Goal: Information Seeking & Learning: Understand process/instructions

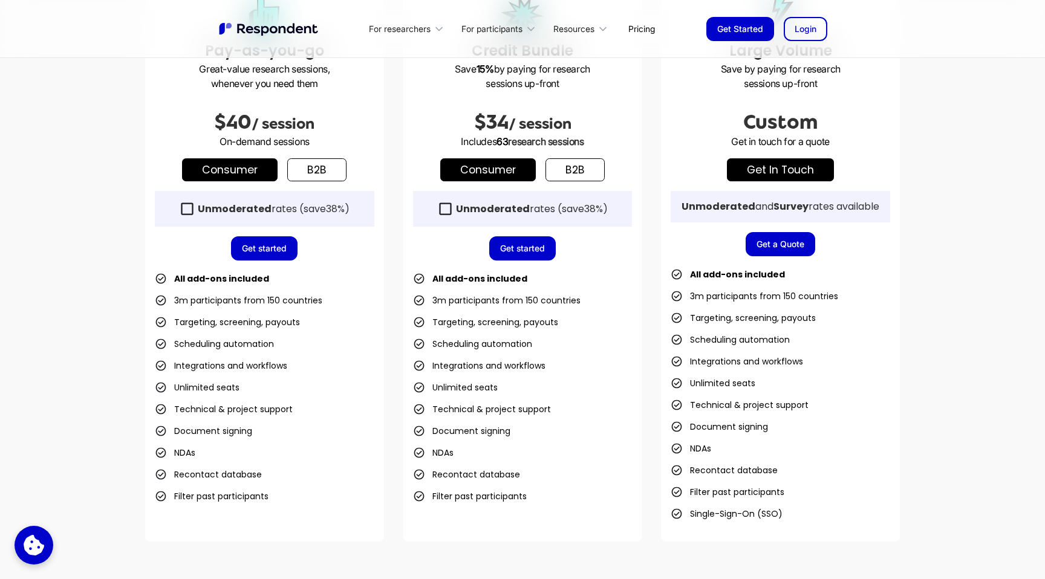
scroll to position [294, 0]
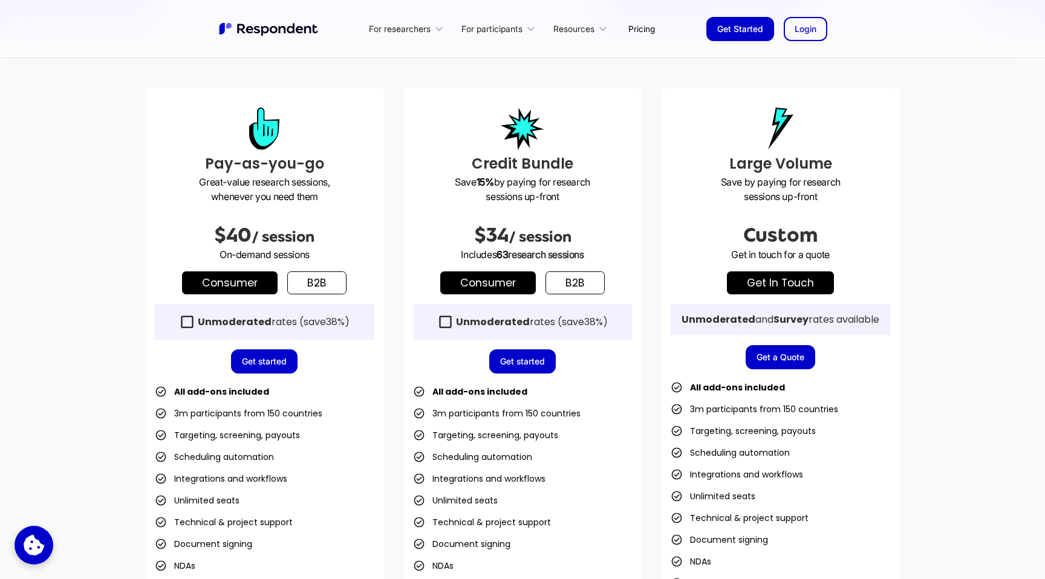
click at [447, 322] on icon at bounding box center [445, 322] width 16 height 16
click at [186, 325] on icon at bounding box center [187, 322] width 16 height 16
click at [204, 321] on strong "Unmoderated" at bounding box center [235, 322] width 74 height 14
click at [446, 322] on icon at bounding box center [445, 322] width 12 height 12
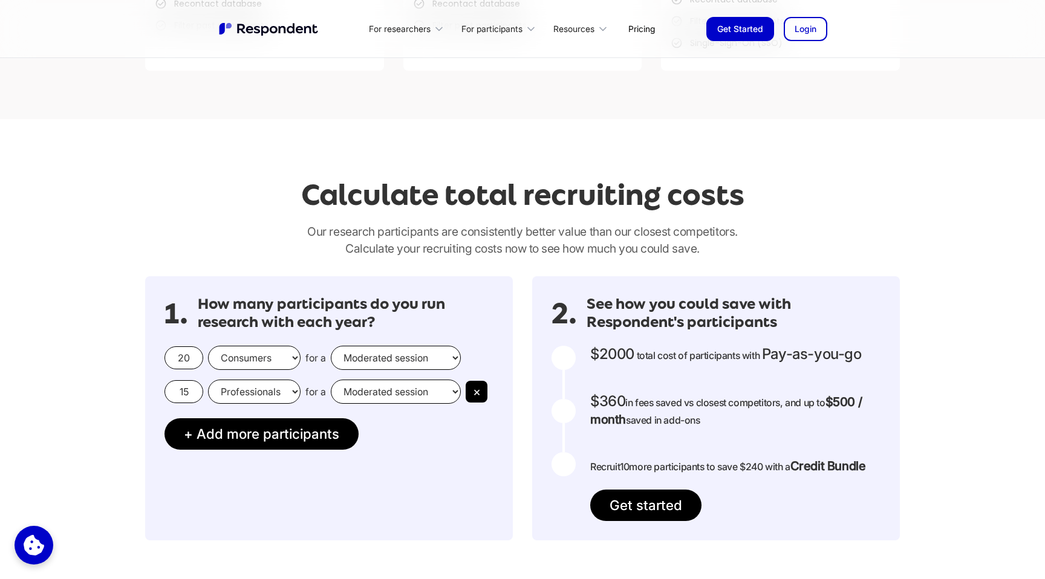
scroll to position [877, 0]
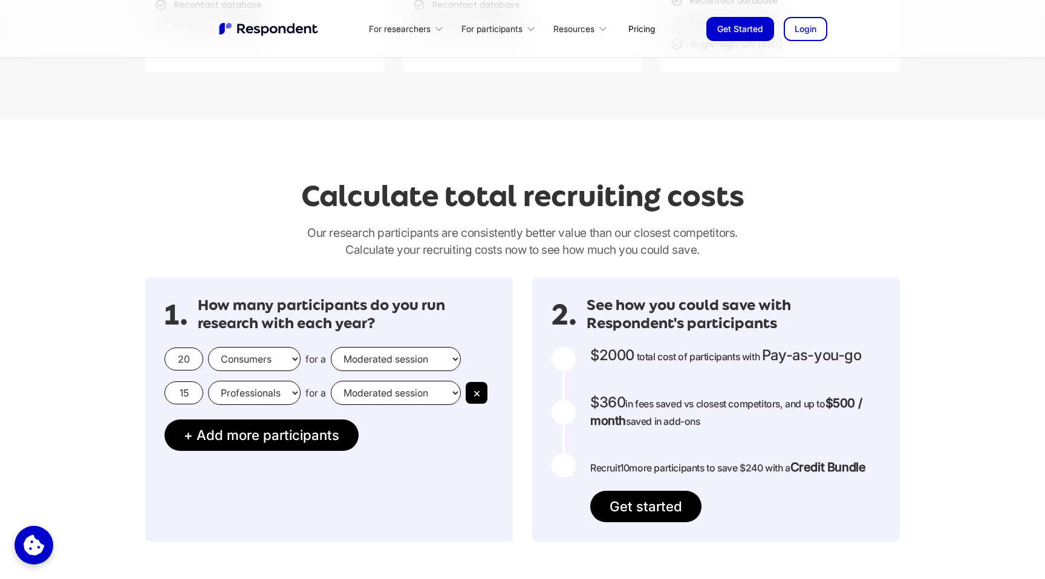
click at [181, 351] on input "20" at bounding box center [183, 359] width 39 height 23
type input "10"
click at [226, 229] on p "Our research participants are consistently better value than our closest compet…" at bounding box center [522, 241] width 755 height 34
click at [226, 227] on p "Our research participants are consistently better value than our closest compet…" at bounding box center [522, 241] width 755 height 34
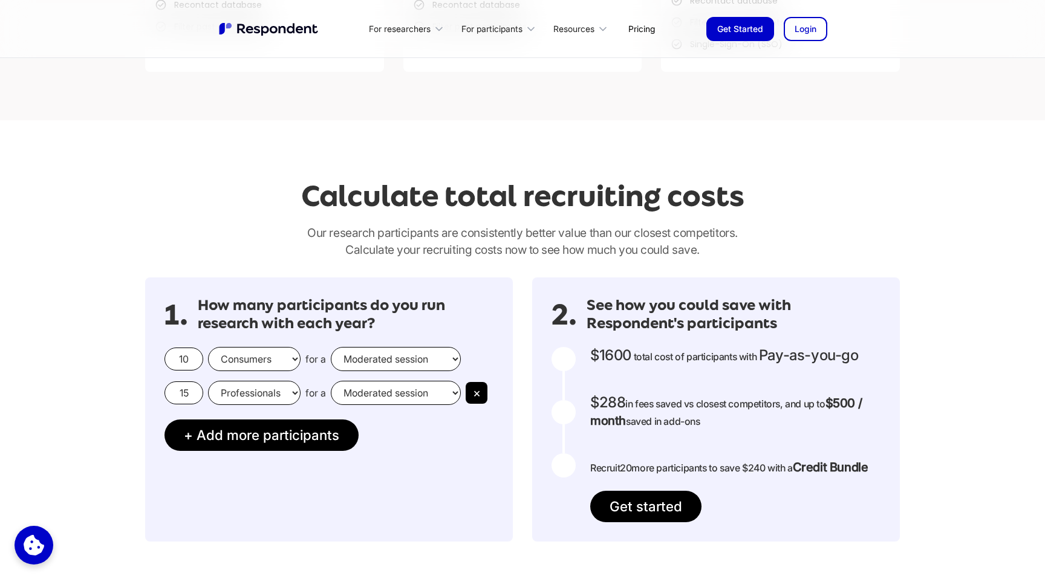
click at [262, 360] on select "Consumers Professionals" at bounding box center [254, 359] width 93 height 24
click at [208, 347] on select "Consumers Professionals" at bounding box center [254, 359] width 93 height 24
click at [196, 391] on input "15" at bounding box center [183, 393] width 39 height 23
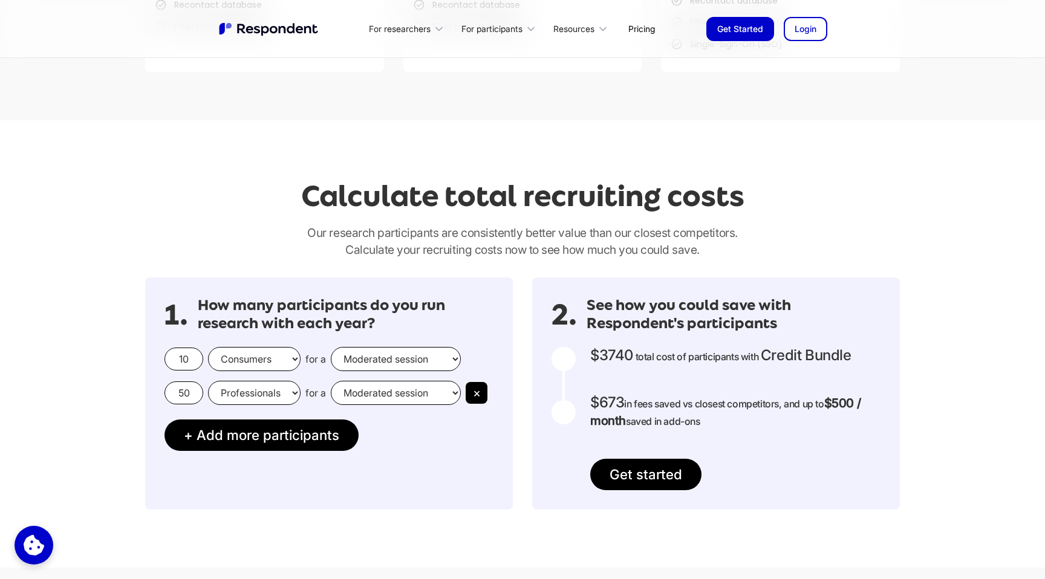
type input "50"
click at [239, 391] on select "Professionals Consumers" at bounding box center [254, 393] width 93 height 24
select select "consumers"
click at [208, 381] on select "Professionals Consumers" at bounding box center [254, 393] width 93 height 24
click at [346, 386] on select "Moderated session Unmoderated session" at bounding box center [396, 393] width 130 height 24
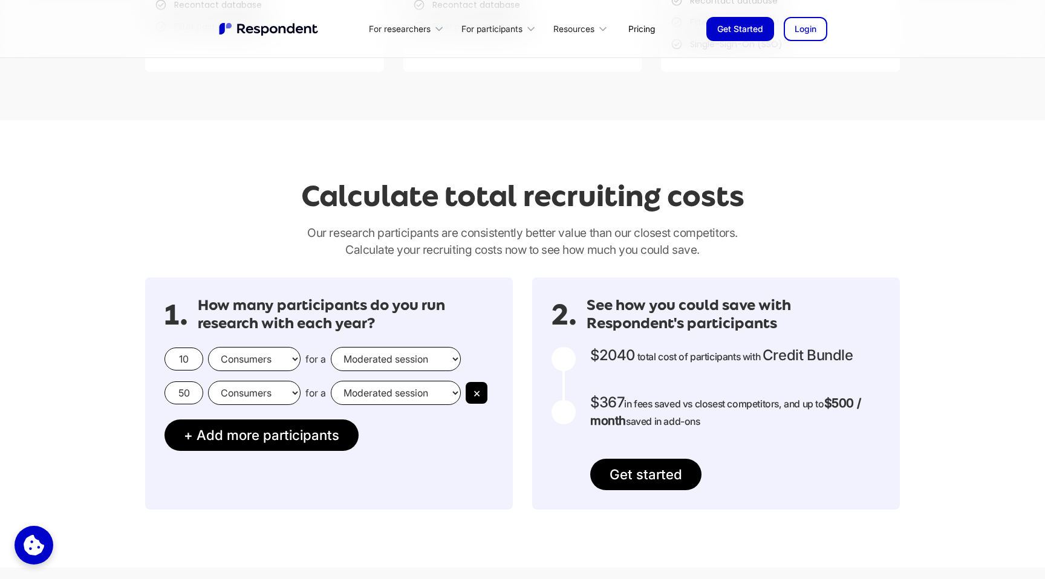
select select "unmoderated"
click at [331, 381] on select "Moderated session Unmoderated session" at bounding box center [396, 393] width 130 height 24
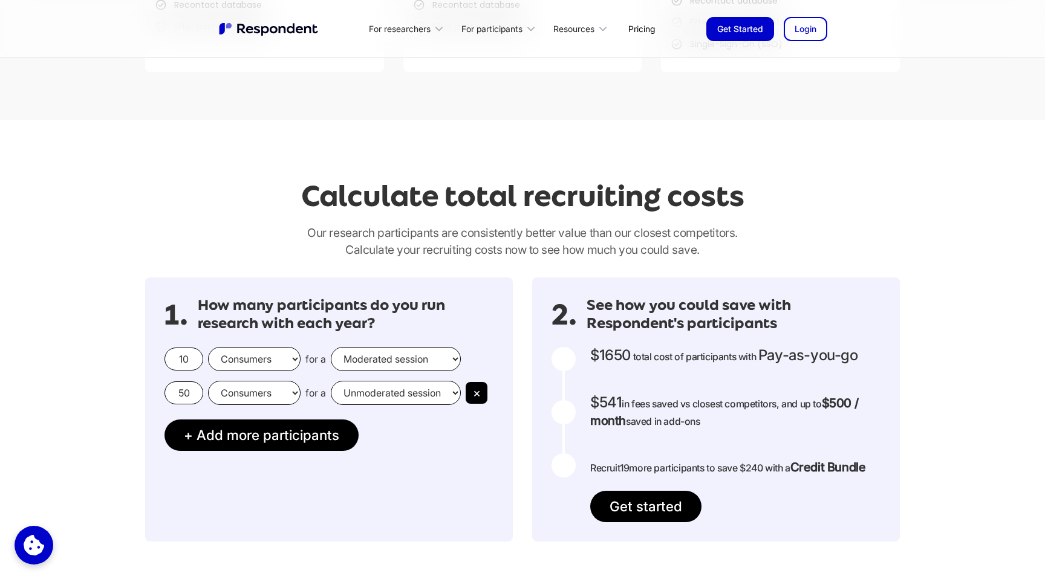
click at [285, 243] on p "Our research participants are consistently better value than our closest compet…" at bounding box center [522, 241] width 755 height 34
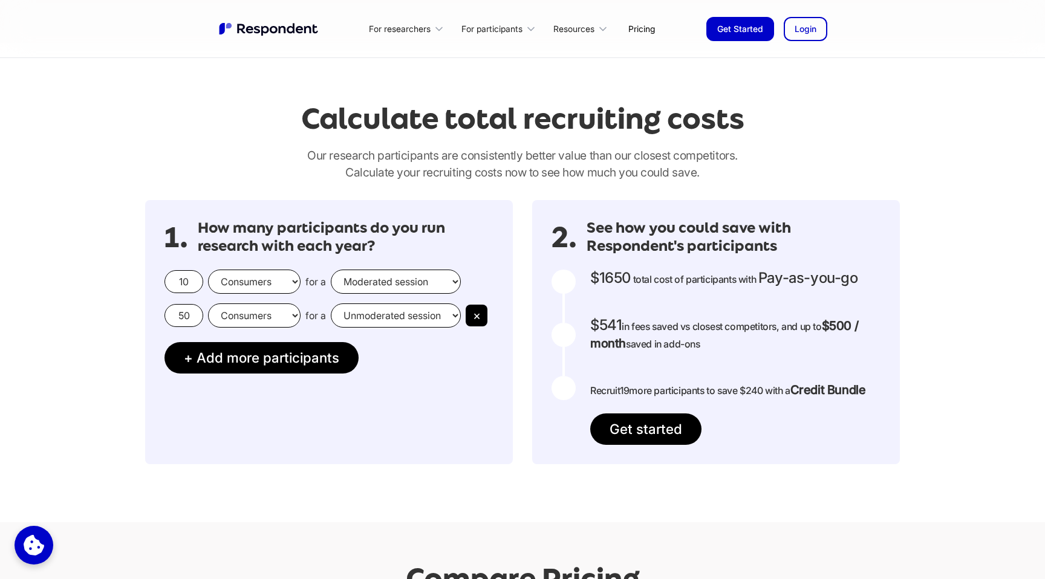
scroll to position [955, 0]
click at [204, 136] on div "Calculate total recruiting costs Our research participants are consistently bet…" at bounding box center [522, 140] width 774 height 99
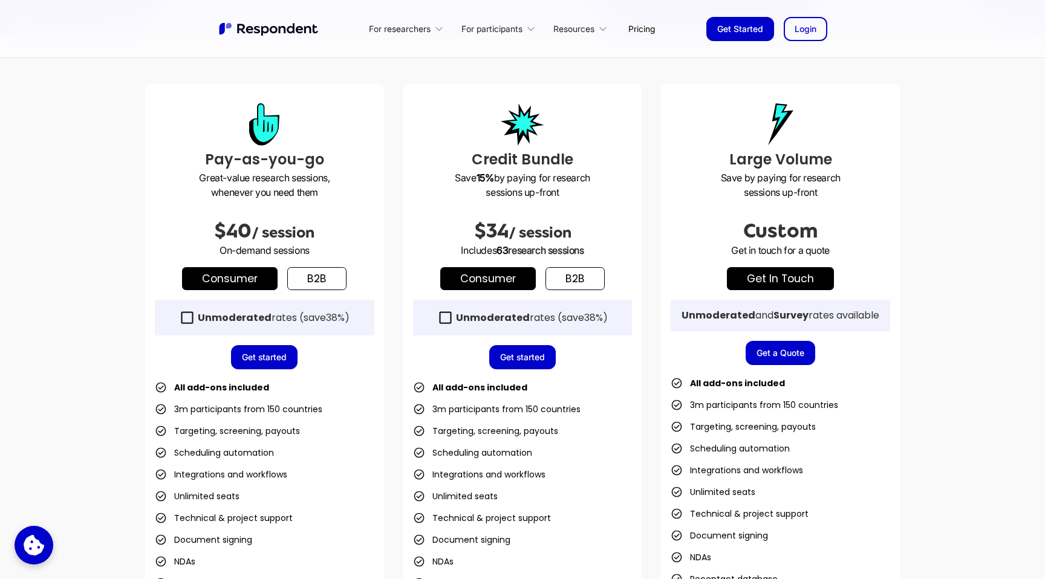
scroll to position [282, 0]
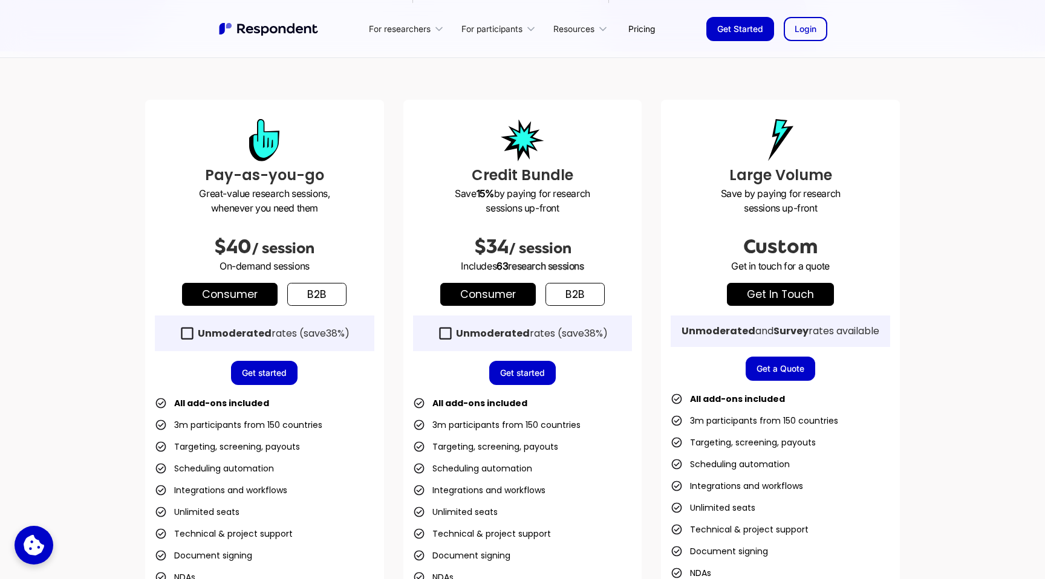
click at [197, 337] on div "Unmoderated rates (save 38% )" at bounding box center [264, 334] width 219 height 36
click at [339, 293] on link "b2b" at bounding box center [316, 294] width 59 height 23
click at [574, 303] on link "b2b" at bounding box center [574, 294] width 59 height 23
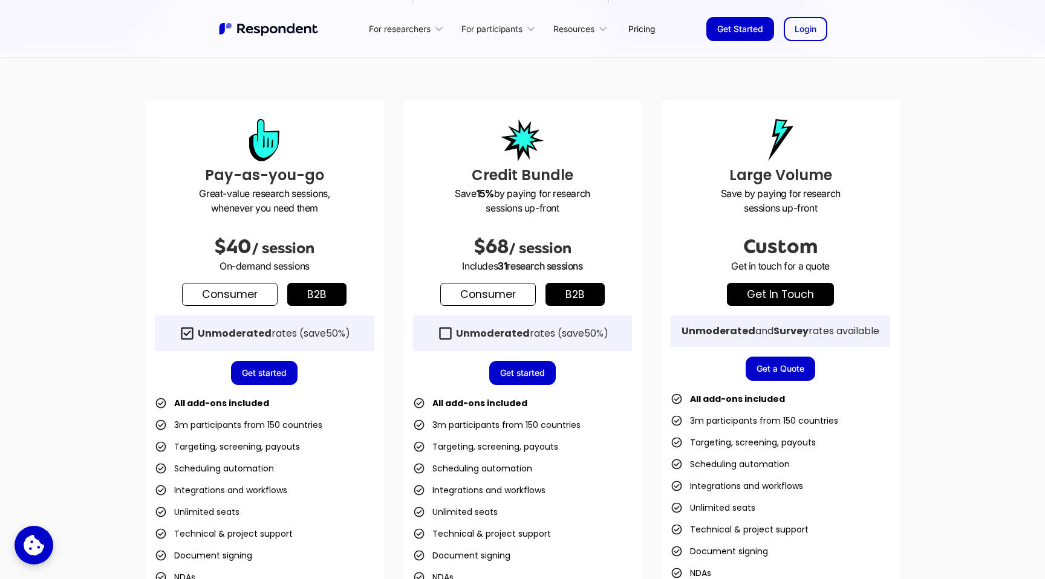
click at [208, 336] on strong "Unmoderated" at bounding box center [235, 334] width 74 height 14
click at [207, 333] on strong "Unmoderated" at bounding box center [235, 334] width 74 height 14
click at [731, 27] on link "Get Started" at bounding box center [740, 29] width 68 height 24
